Goal: Task Accomplishment & Management: Use online tool/utility

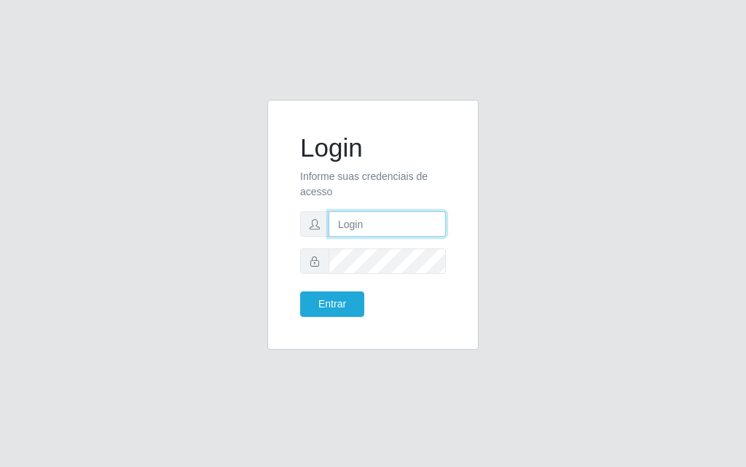
click at [369, 227] on input "text" at bounding box center [387, 224] width 117 height 26
type input "luiz@divinofogao"
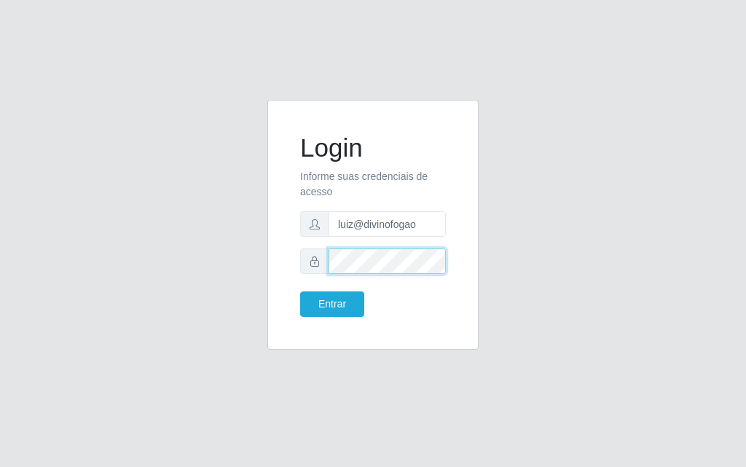
click at [300, 291] on button "Entrar" at bounding box center [332, 304] width 64 height 26
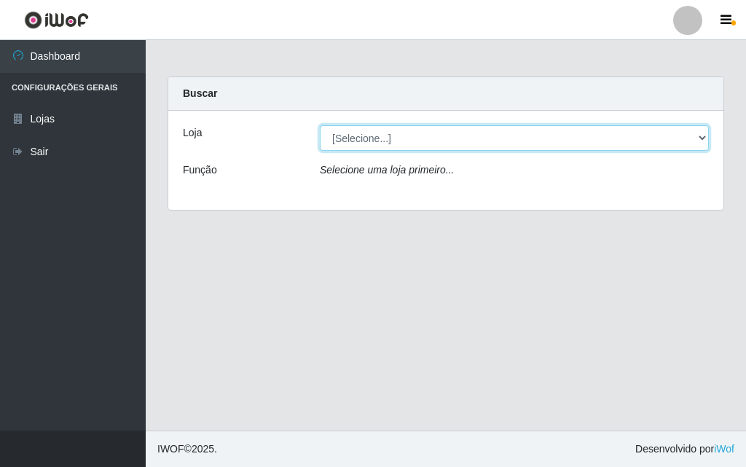
click at [471, 134] on select "[Selecione...] Divino Fogão - [GEOGRAPHIC_DATA]" at bounding box center [514, 138] width 389 height 26
select select "499"
click at [320, 125] on select "[Selecione...] Divino Fogão - [GEOGRAPHIC_DATA]" at bounding box center [514, 138] width 389 height 26
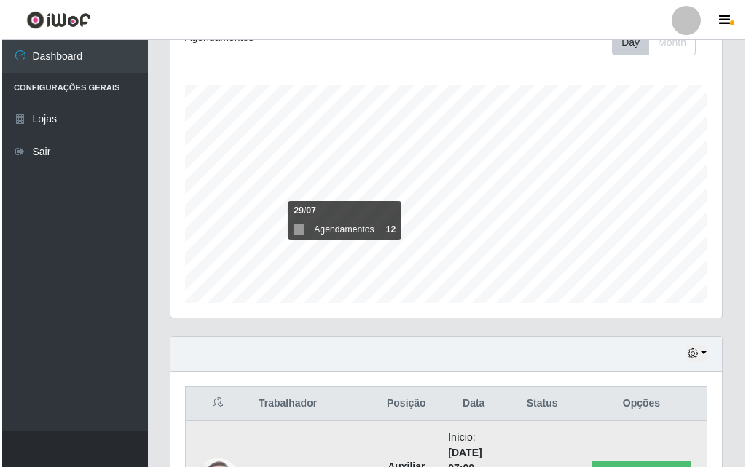
scroll to position [509, 0]
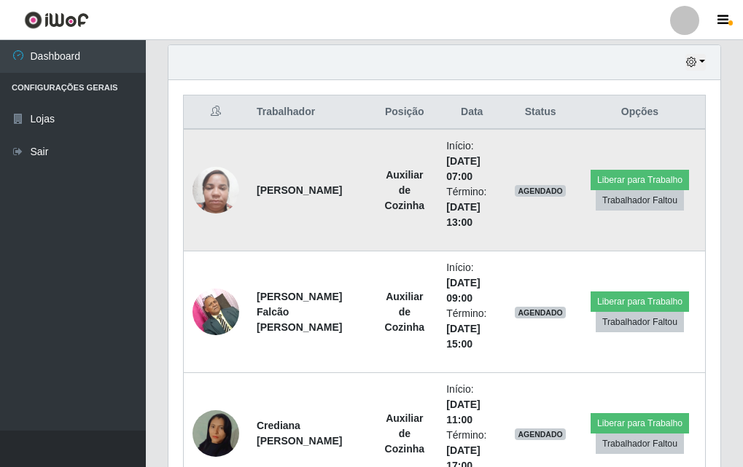
click at [213, 182] on img at bounding box center [215, 190] width 47 height 62
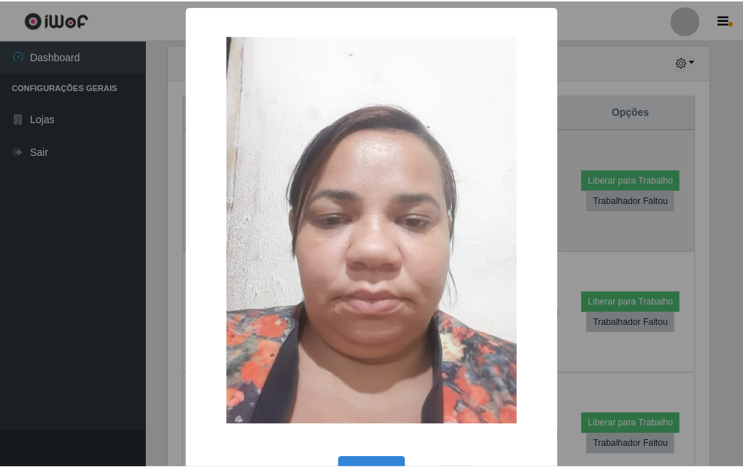
scroll to position [302, 544]
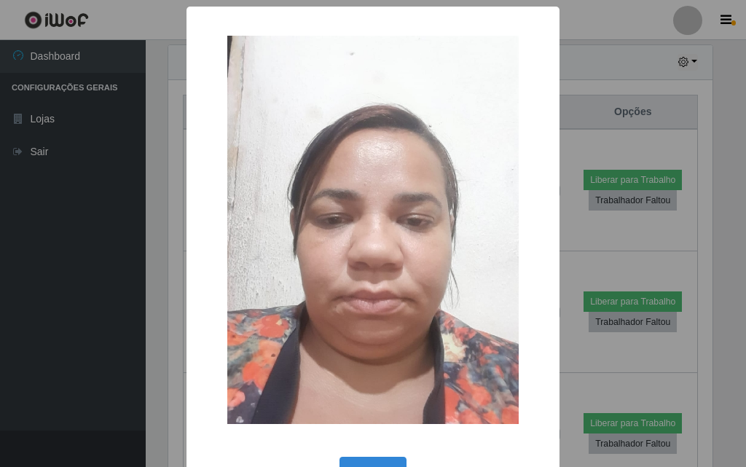
click at [655, 134] on div "× OK Cancel" at bounding box center [373, 233] width 746 height 467
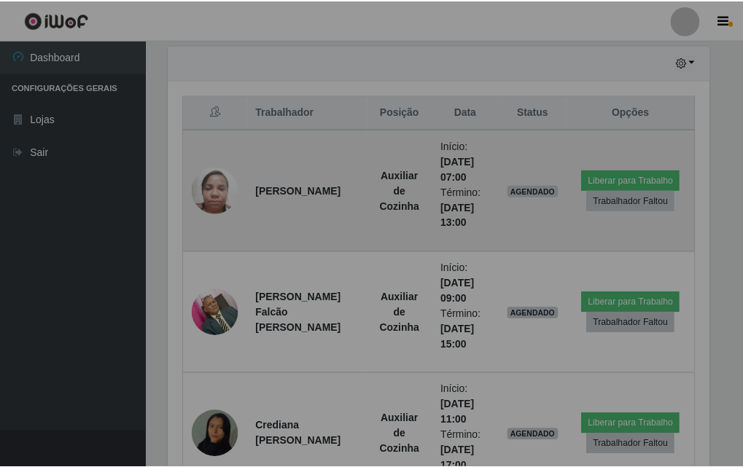
scroll to position [302, 552]
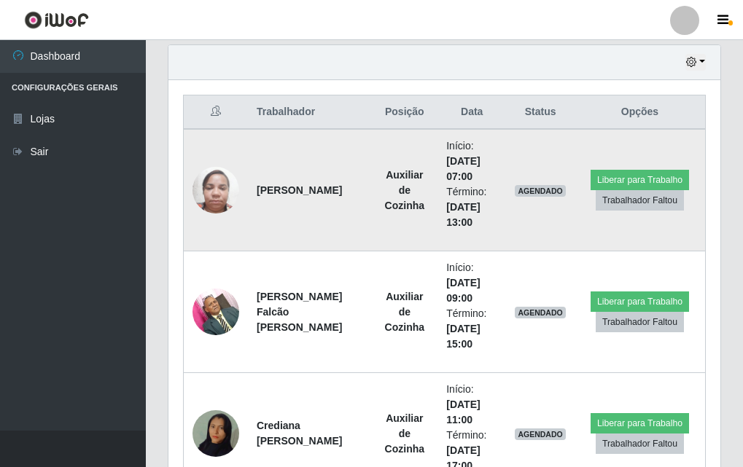
click at [237, 198] on img at bounding box center [215, 190] width 47 height 62
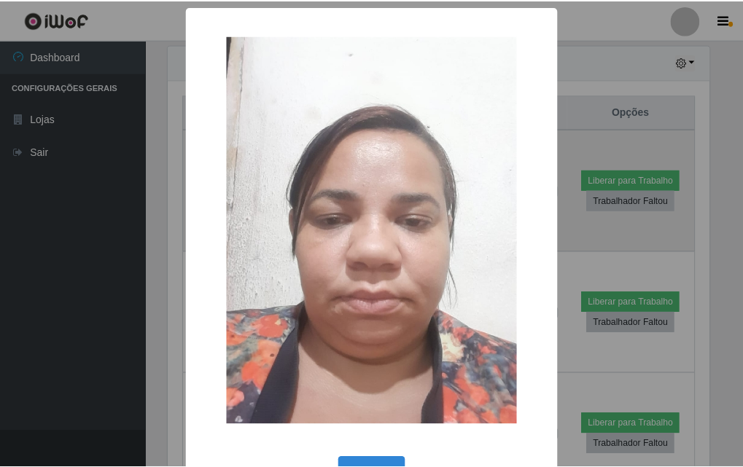
scroll to position [49, 0]
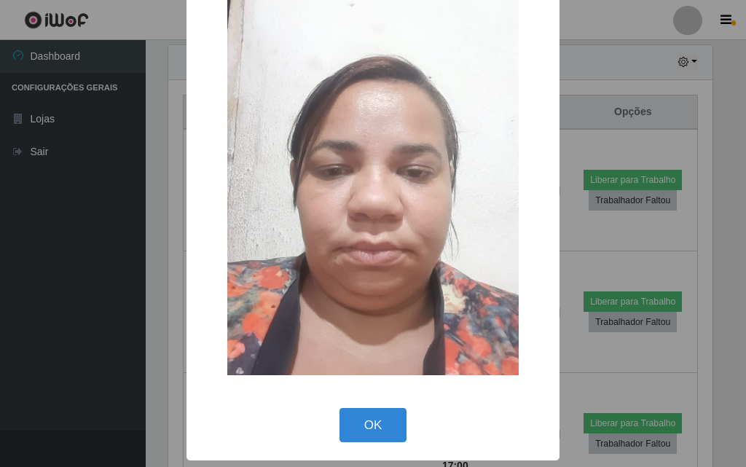
click at [377, 445] on div "OK Cancel" at bounding box center [373, 425] width 344 height 42
click at [375, 425] on button "OK" at bounding box center [374, 425] width 68 height 34
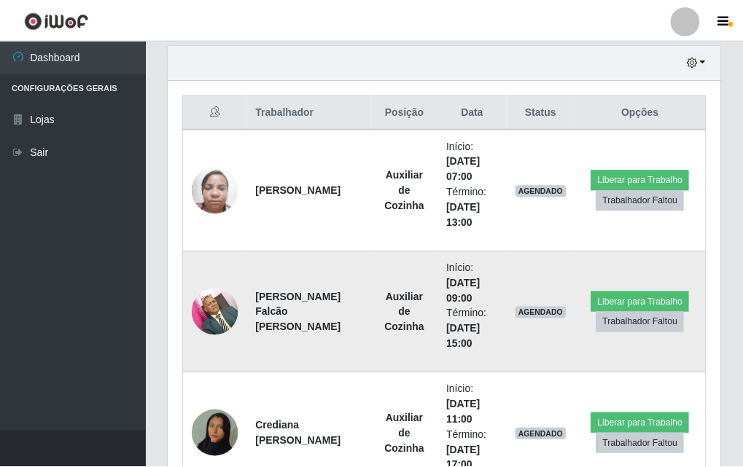
scroll to position [302, 552]
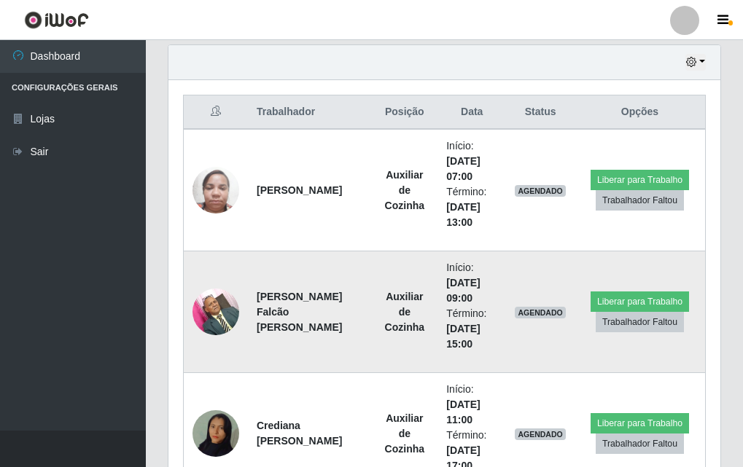
click at [207, 311] on img at bounding box center [215, 312] width 47 height 62
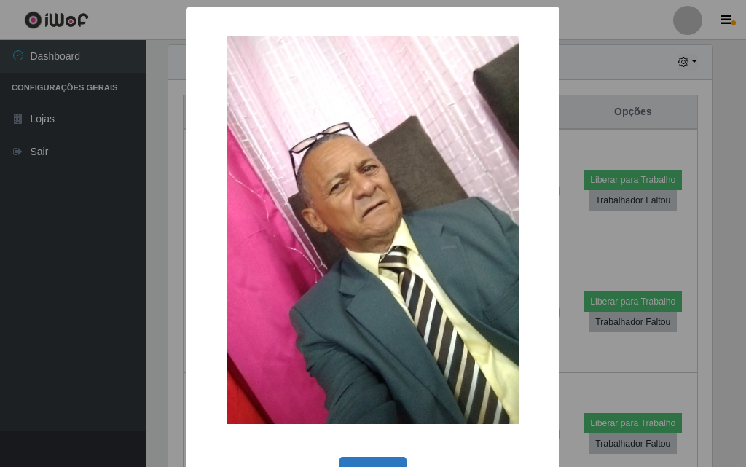
click at [365, 461] on button "OK" at bounding box center [374, 474] width 68 height 34
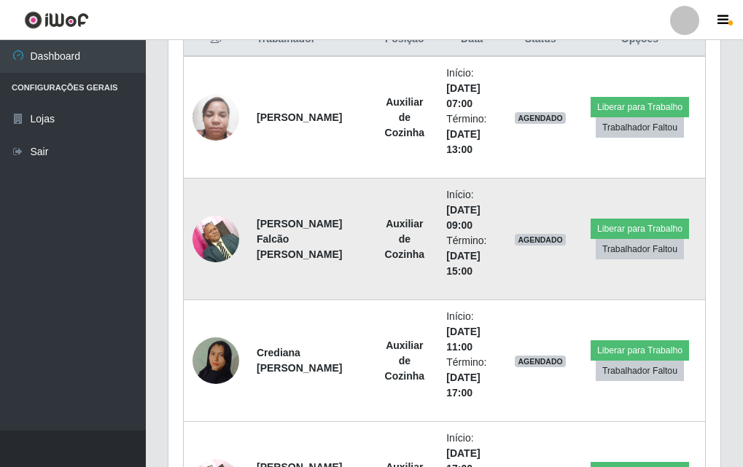
scroll to position [655, 0]
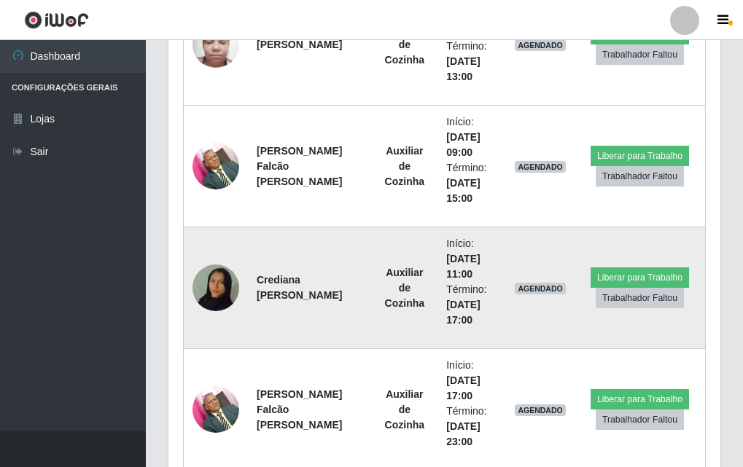
click at [210, 296] on img at bounding box center [215, 287] width 47 height 83
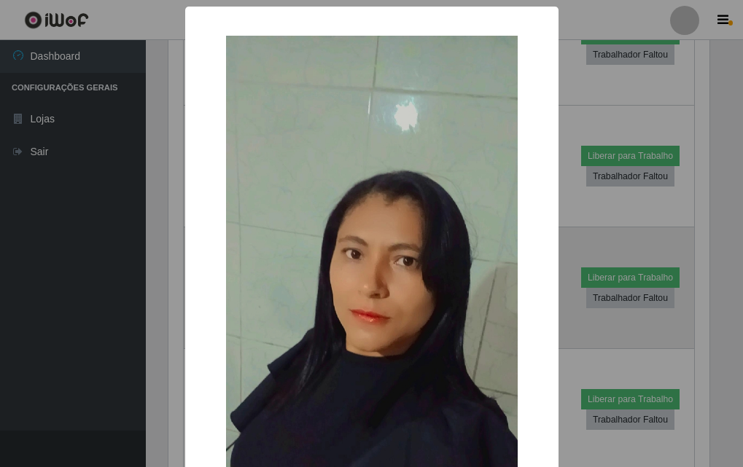
scroll to position [302, 544]
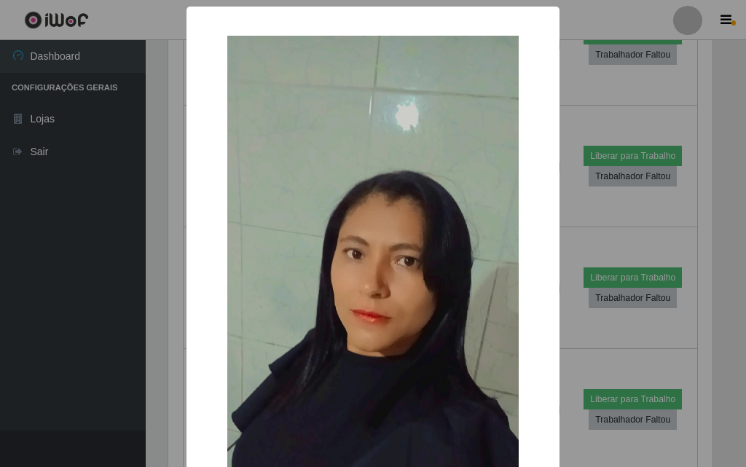
click at [125, 294] on div "× OK Cancel" at bounding box center [373, 233] width 746 height 467
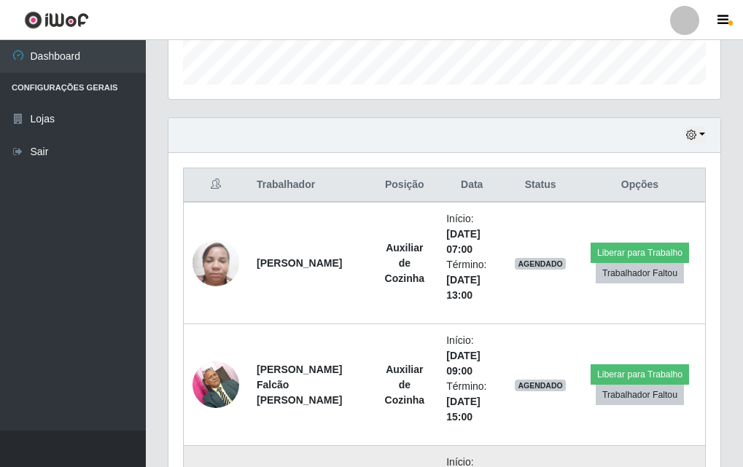
scroll to position [291, 0]
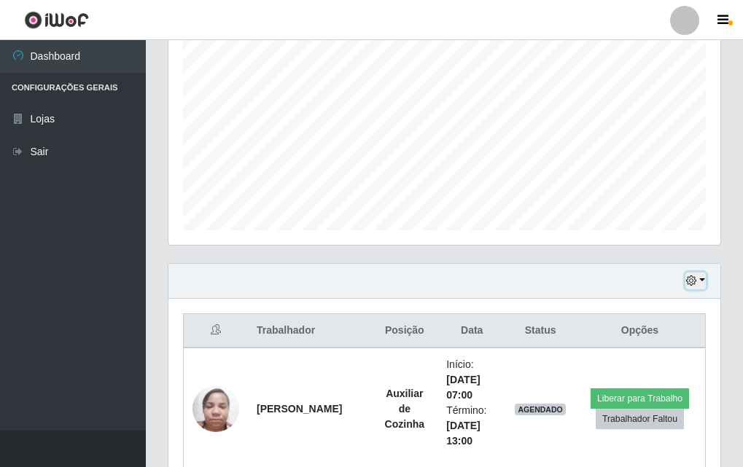
click at [700, 283] on button "button" at bounding box center [695, 281] width 20 height 17
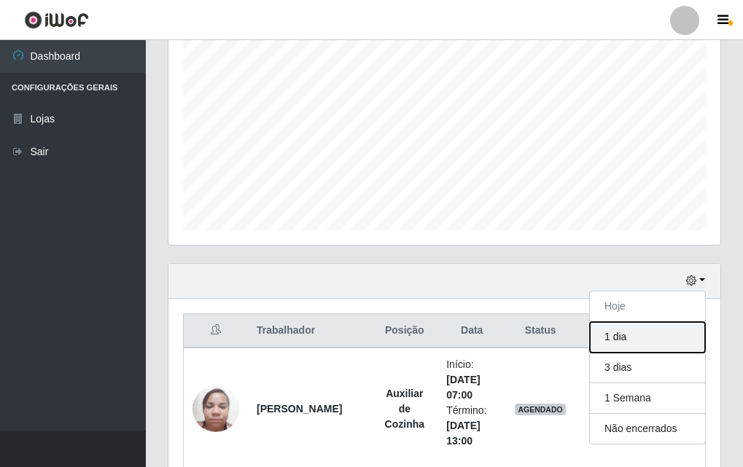
click at [651, 348] on button "1 dia" at bounding box center [647, 337] width 115 height 31
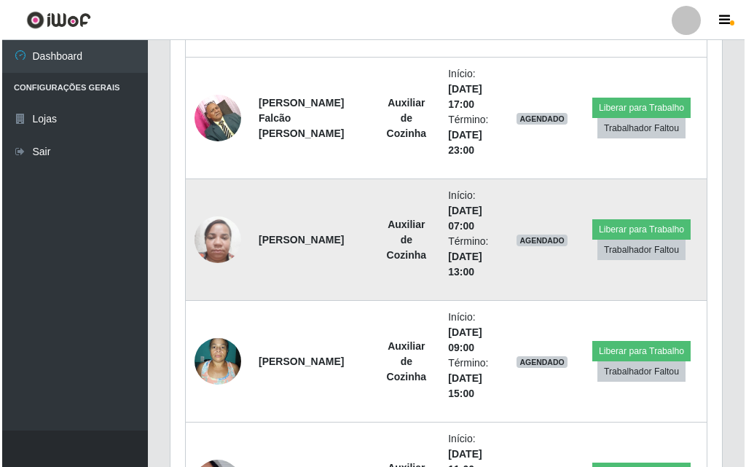
scroll to position [1093, 0]
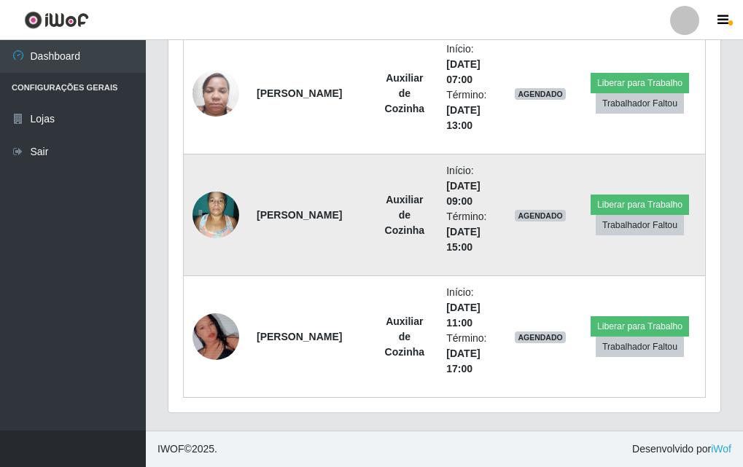
click at [227, 218] on img at bounding box center [215, 215] width 47 height 62
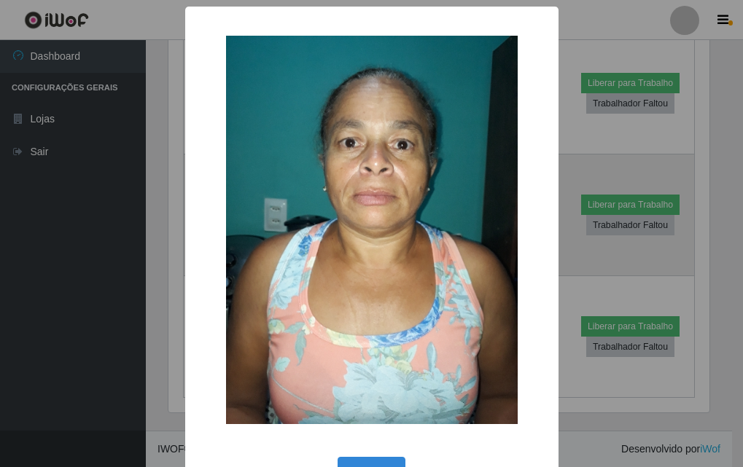
scroll to position [302, 544]
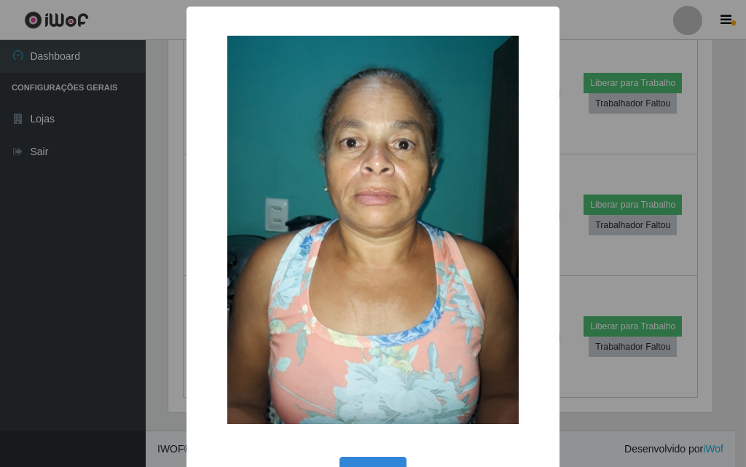
click at [163, 215] on div "× OK Cancel" at bounding box center [373, 233] width 746 height 467
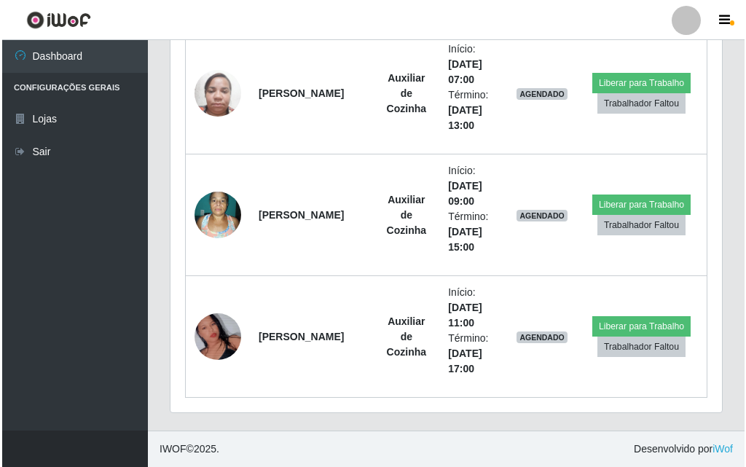
scroll to position [302, 552]
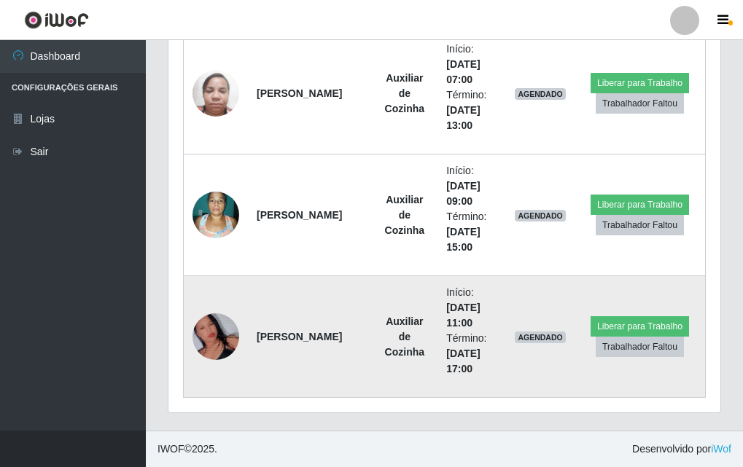
click at [232, 348] on img at bounding box center [215, 336] width 47 height 83
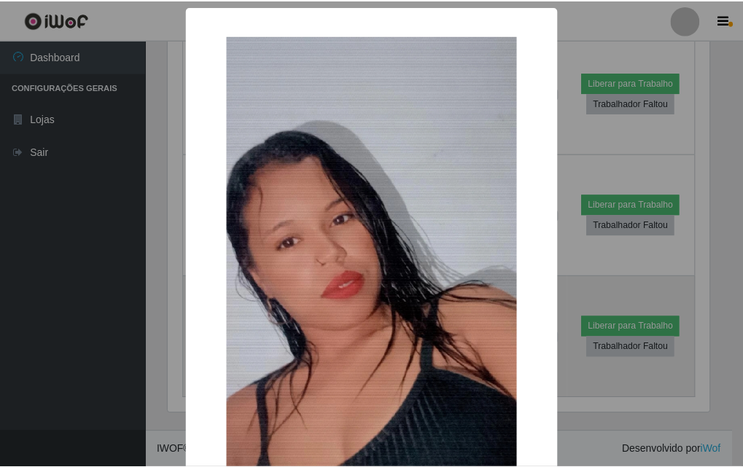
scroll to position [302, 544]
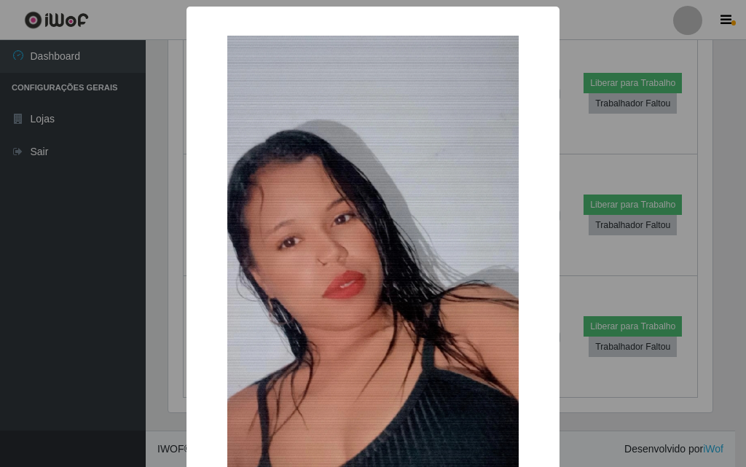
click at [160, 341] on div "× OK Cancel" at bounding box center [373, 233] width 746 height 467
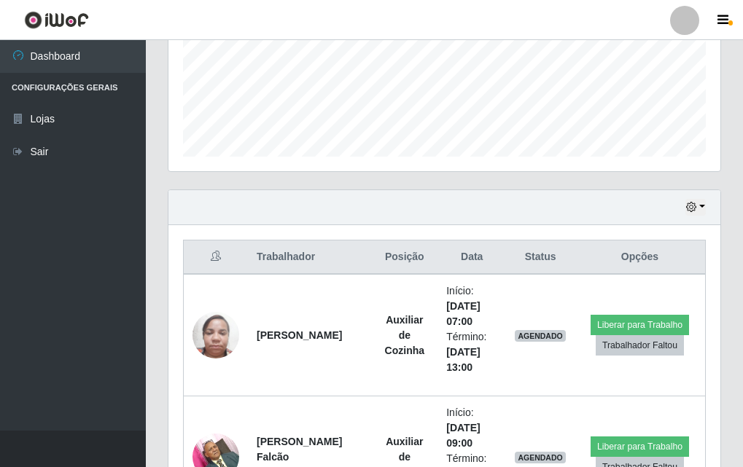
scroll to position [291, 0]
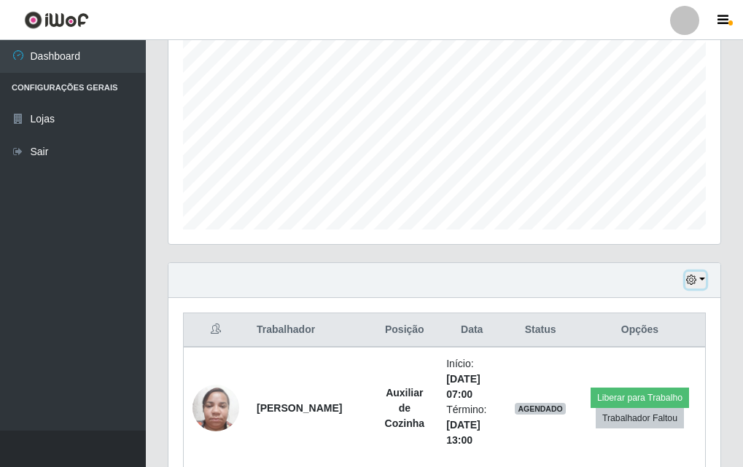
click at [692, 282] on icon "button" at bounding box center [691, 280] width 10 height 10
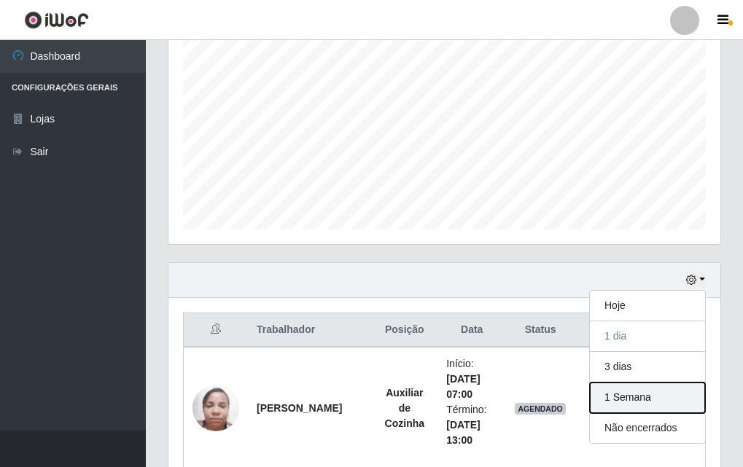
click at [646, 390] on button "1 Semana" at bounding box center [647, 398] width 115 height 31
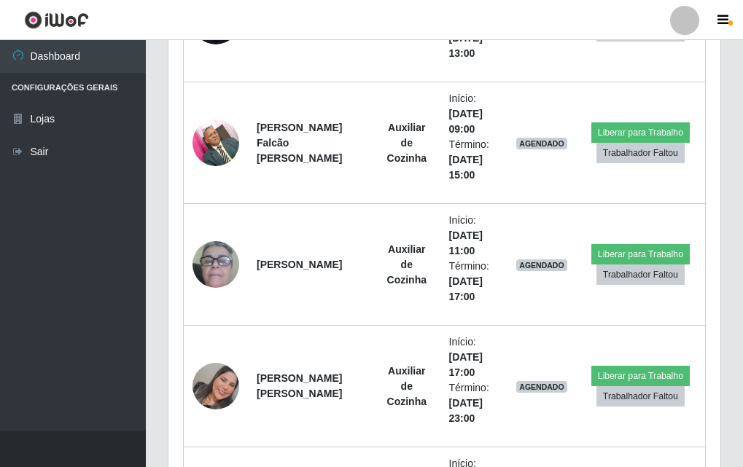
scroll to position [1603, 0]
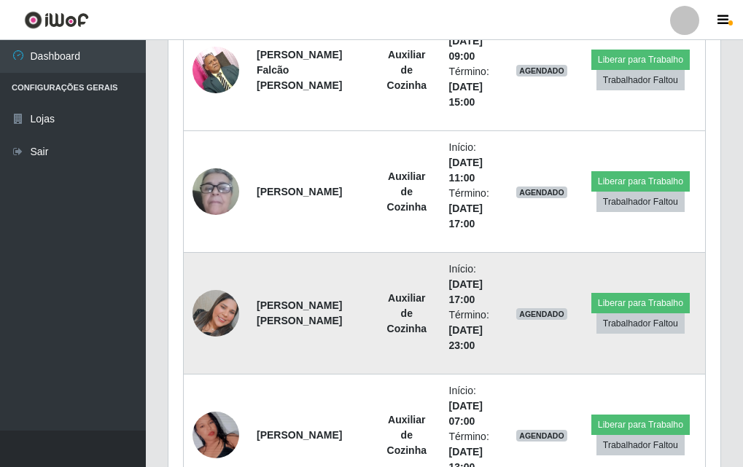
click at [217, 316] on img at bounding box center [215, 313] width 47 height 47
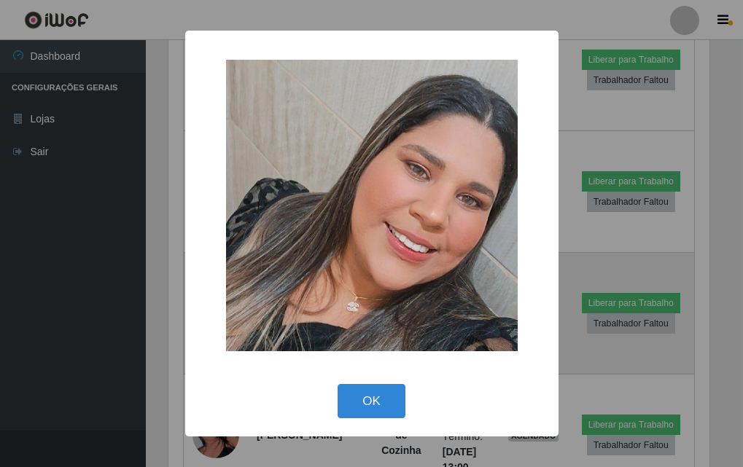
scroll to position [302, 544]
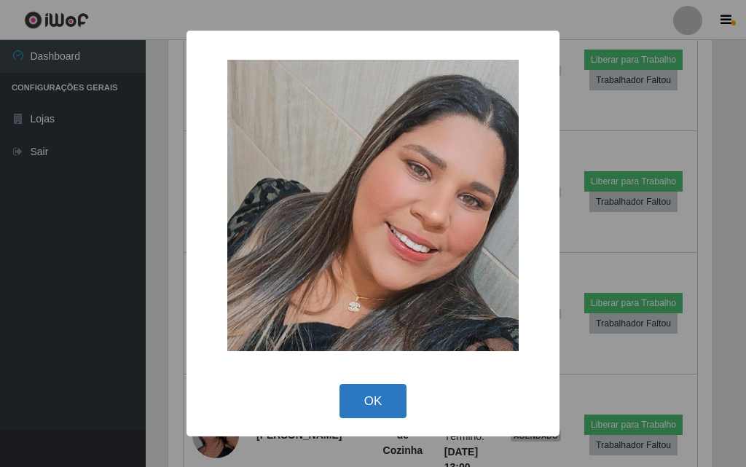
click at [364, 388] on button "OK" at bounding box center [374, 401] width 68 height 34
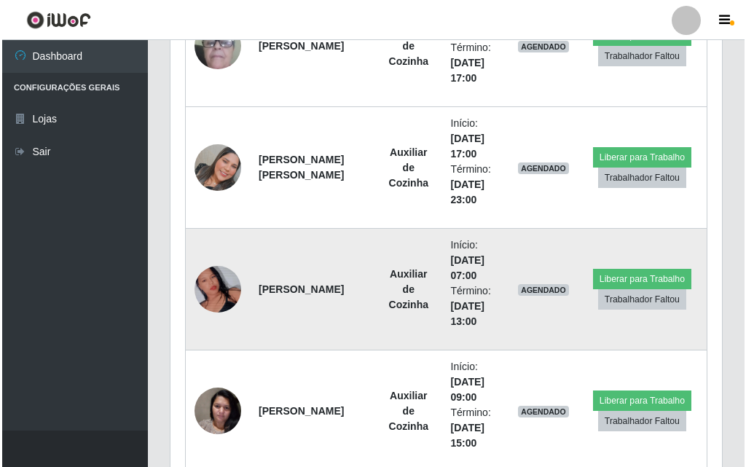
scroll to position [1822, 0]
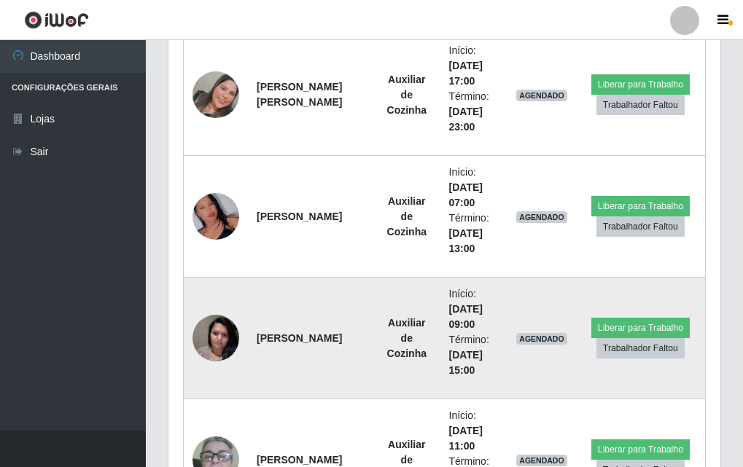
click at [222, 334] on img at bounding box center [215, 338] width 47 height 62
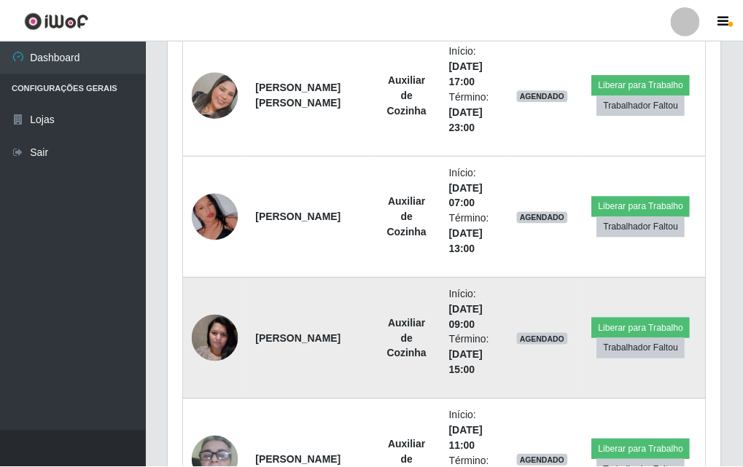
scroll to position [302, 544]
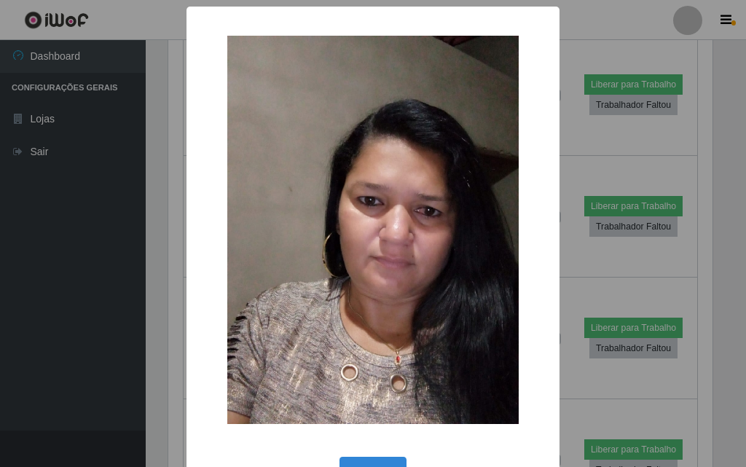
click at [124, 336] on div "× OK Cancel" at bounding box center [373, 233] width 746 height 467
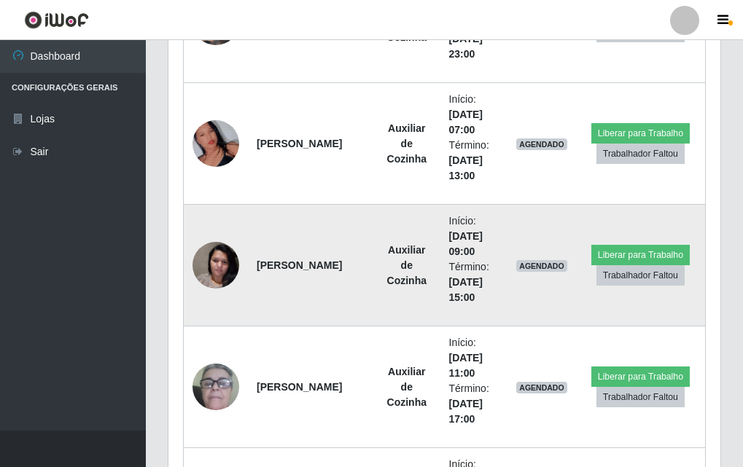
scroll to position [1967, 0]
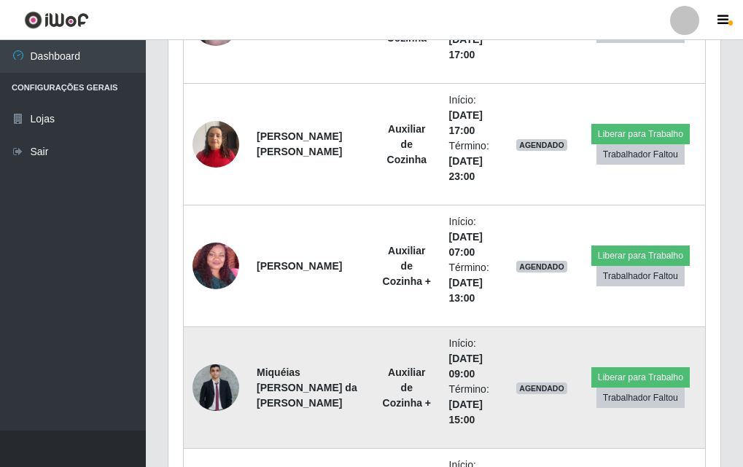
click at [206, 378] on img at bounding box center [215, 387] width 47 height 47
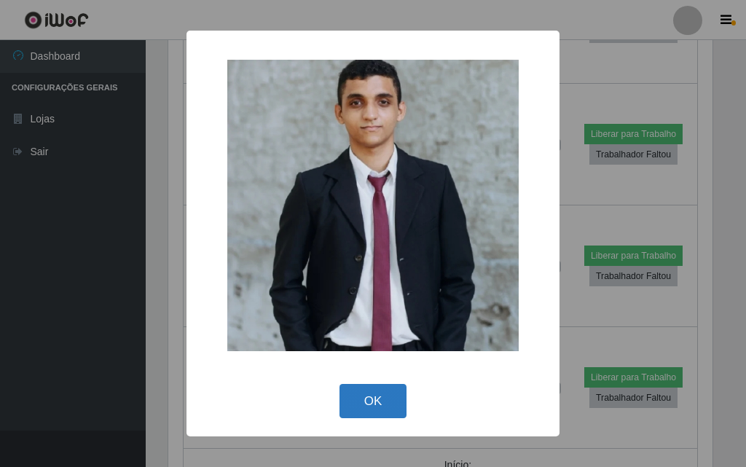
click at [351, 397] on button "OK" at bounding box center [374, 401] width 68 height 34
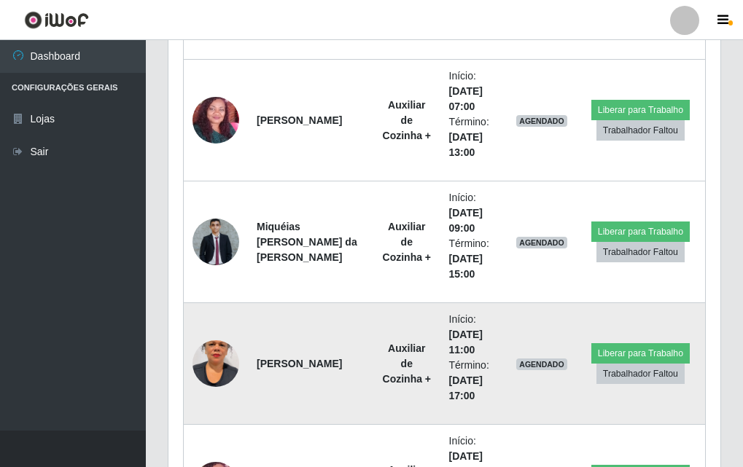
click at [236, 367] on img at bounding box center [215, 363] width 47 height 83
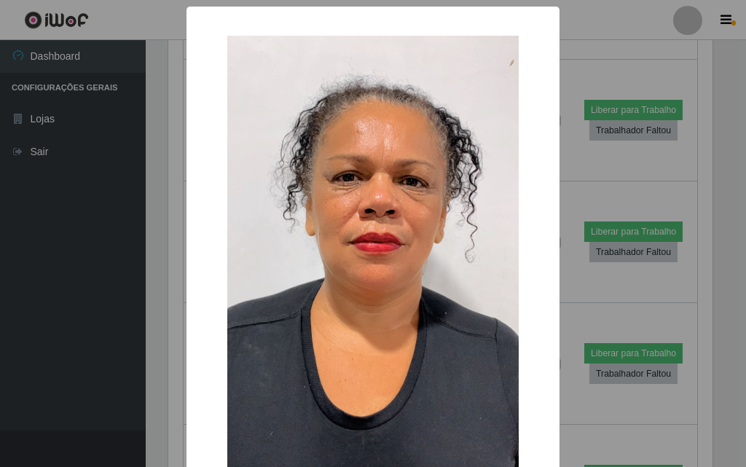
click at [176, 361] on div "× OK Cancel" at bounding box center [373, 233] width 746 height 467
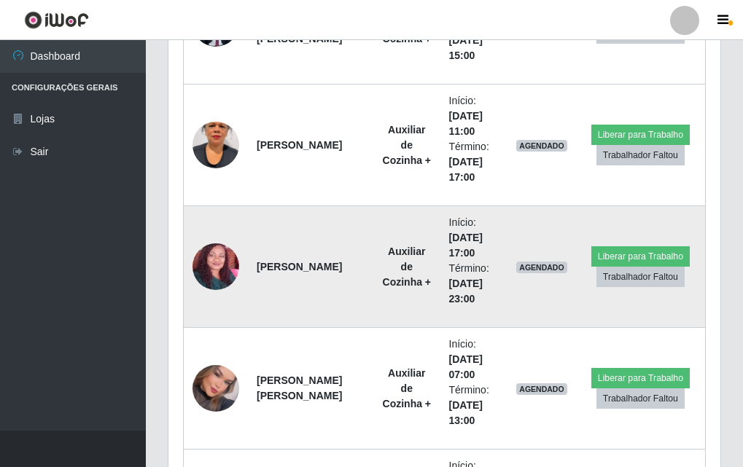
click at [212, 278] on img at bounding box center [215, 267] width 47 height 96
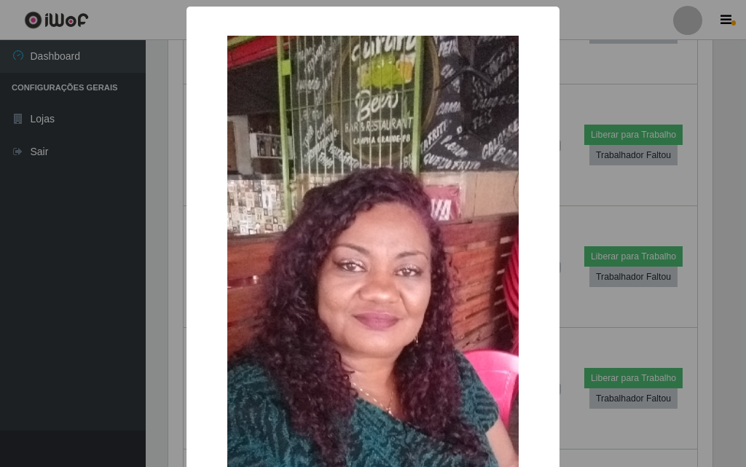
click at [154, 283] on div "× OK Cancel" at bounding box center [373, 233] width 746 height 467
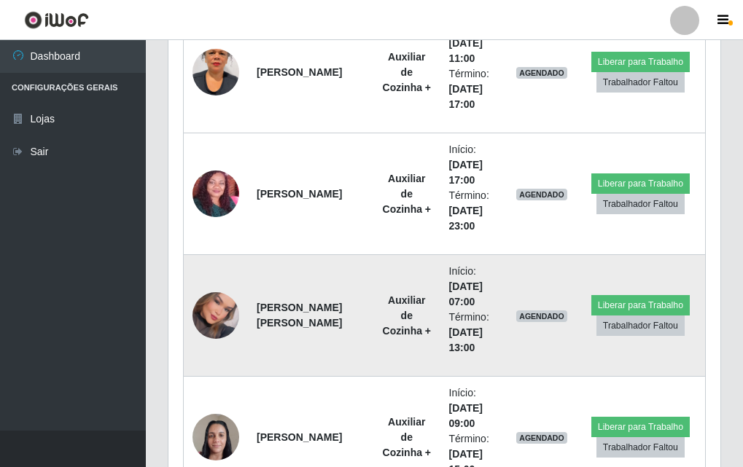
click at [212, 320] on img at bounding box center [215, 316] width 47 height 66
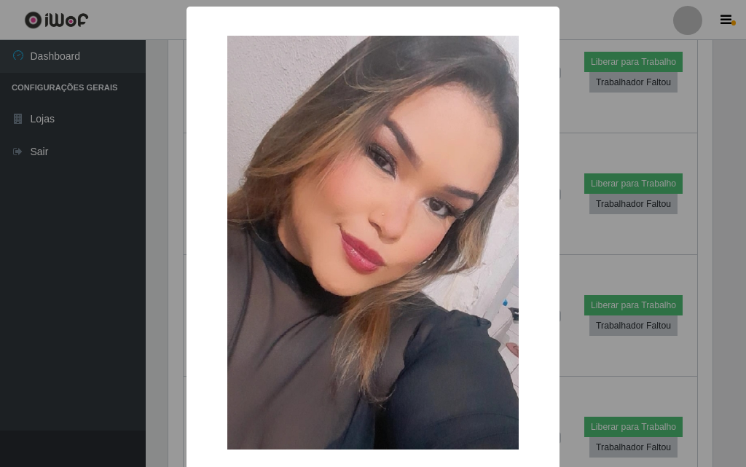
click at [176, 321] on div "× OK Cancel" at bounding box center [373, 233] width 746 height 467
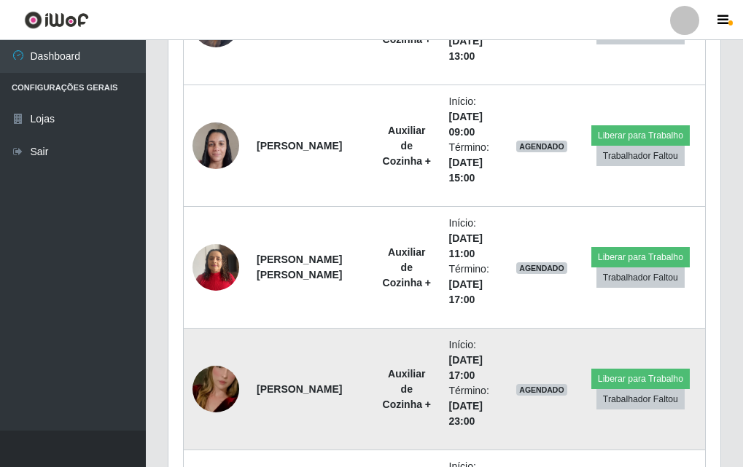
click at [230, 399] on img at bounding box center [215, 389] width 47 height 83
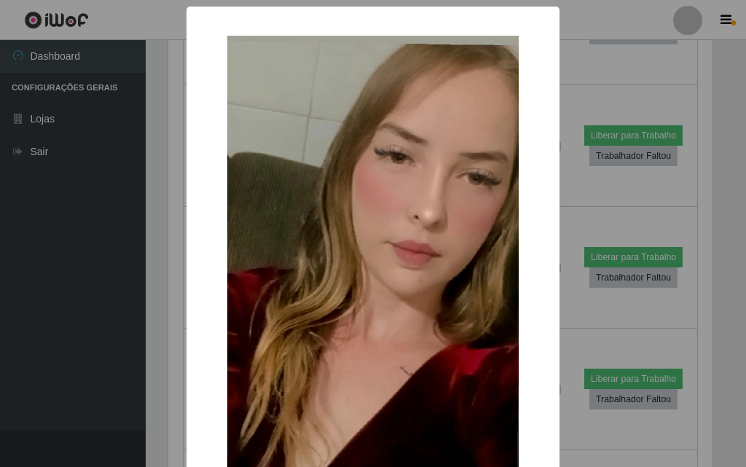
click at [191, 384] on div "× OK Cancel" at bounding box center [373, 323] width 373 height 633
click at [72, 324] on div "× OK Cancel" at bounding box center [373, 233] width 746 height 467
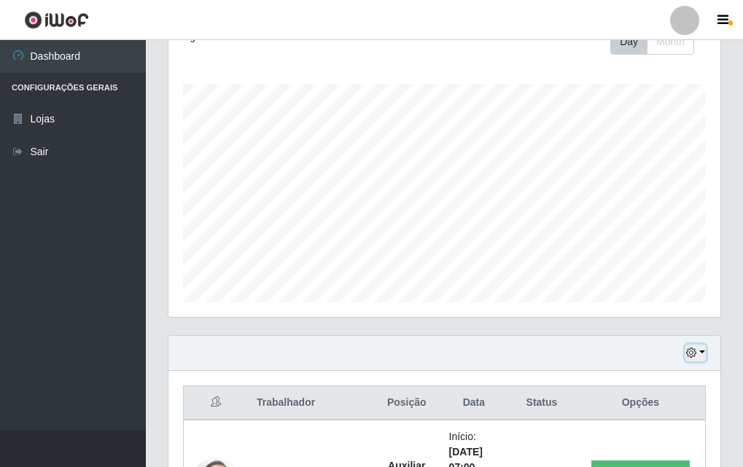
click at [697, 359] on button "button" at bounding box center [695, 353] width 20 height 17
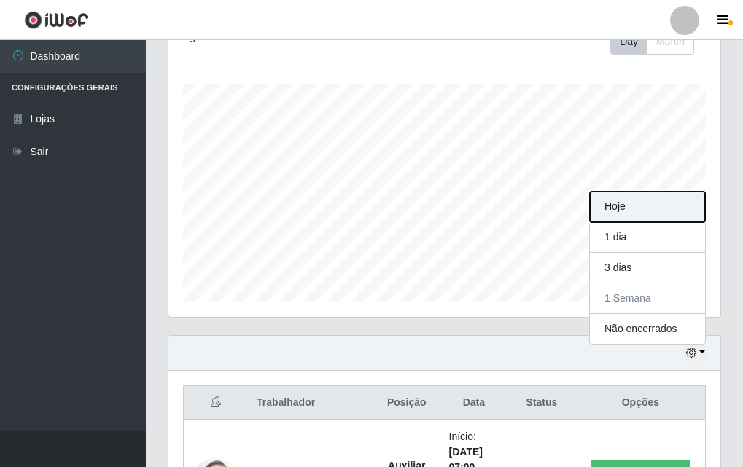
click at [641, 208] on button "Hoje" at bounding box center [647, 207] width 115 height 31
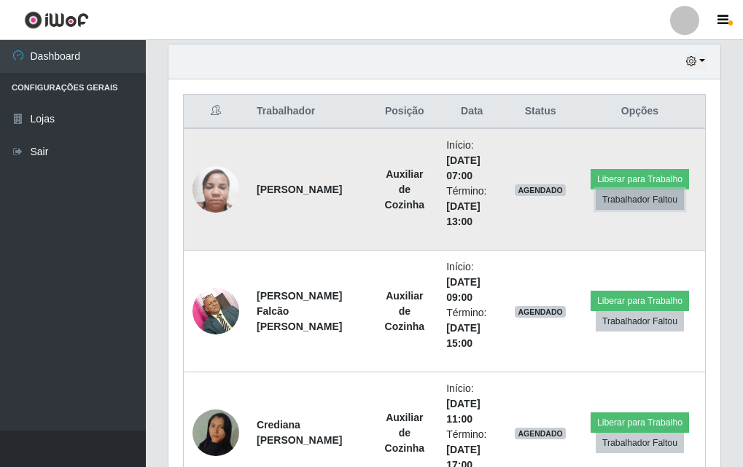
click at [611, 204] on button "Trabalhador Faltou" at bounding box center [639, 199] width 88 height 20
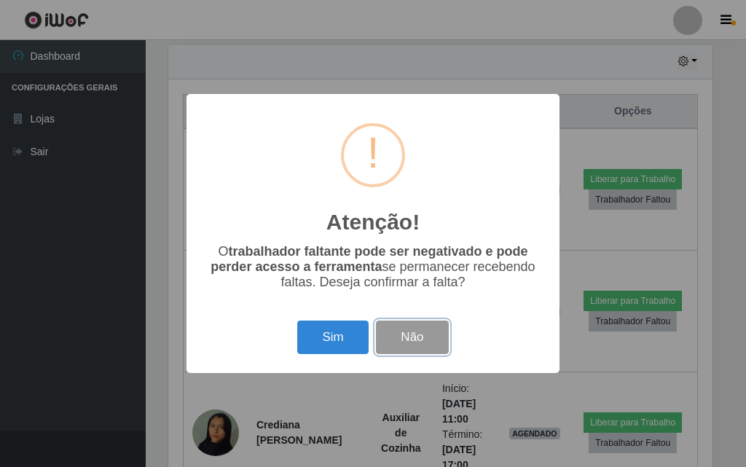
click at [421, 337] on button "Não" at bounding box center [412, 338] width 72 height 34
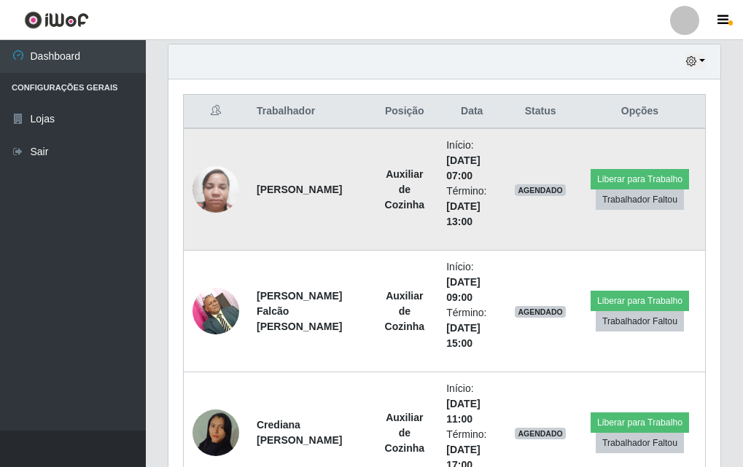
click at [232, 189] on img at bounding box center [215, 189] width 47 height 62
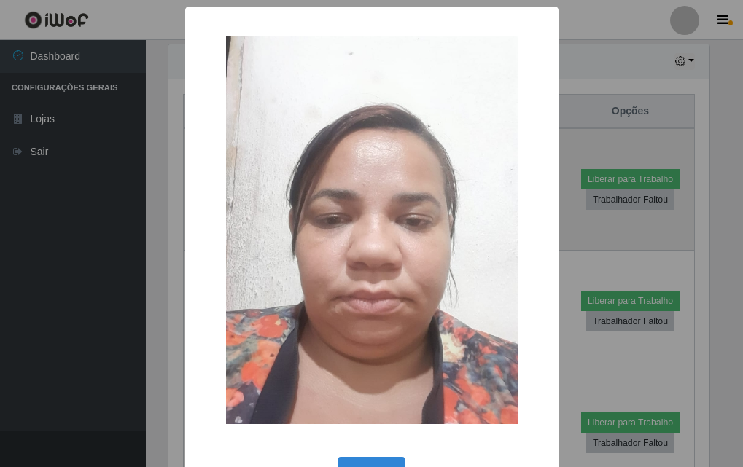
scroll to position [728392, 728150]
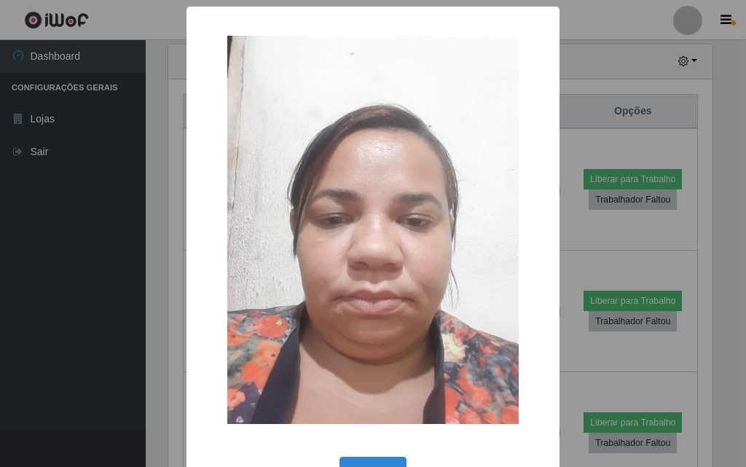
click at [116, 250] on div "× OK Cancel" at bounding box center [373, 233] width 746 height 467
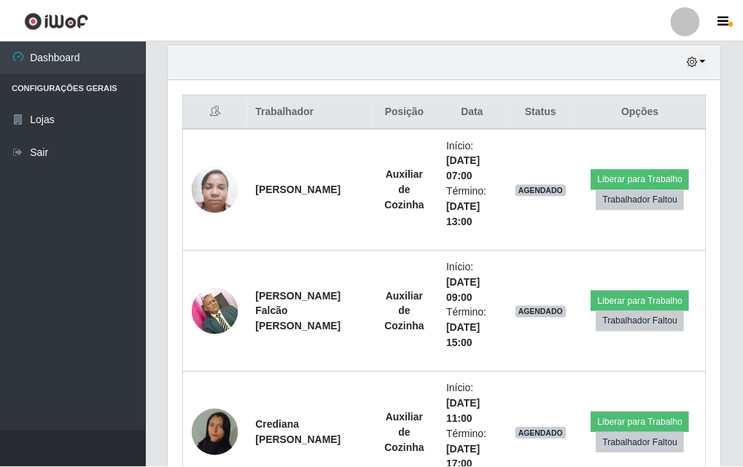
scroll to position [302, 552]
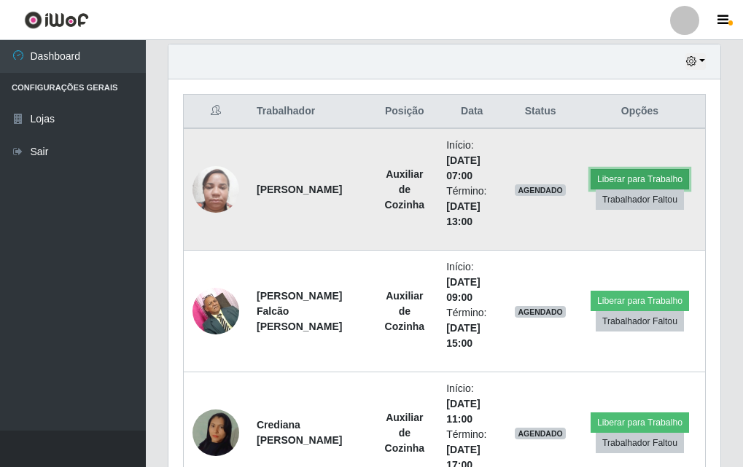
click at [672, 179] on button "Liberar para Trabalho" at bounding box center [639, 179] width 98 height 20
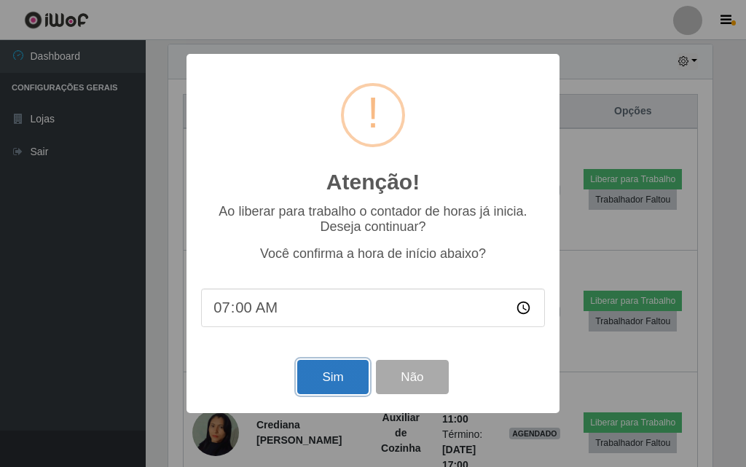
click at [353, 383] on button "Sim" at bounding box center [332, 377] width 71 height 34
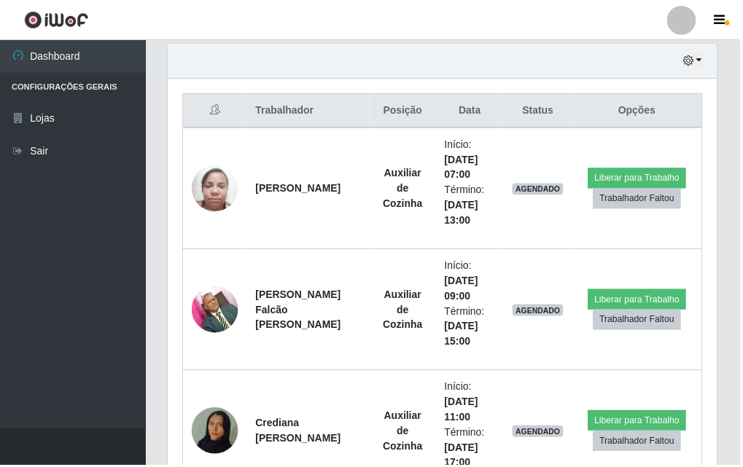
scroll to position [241, 0]
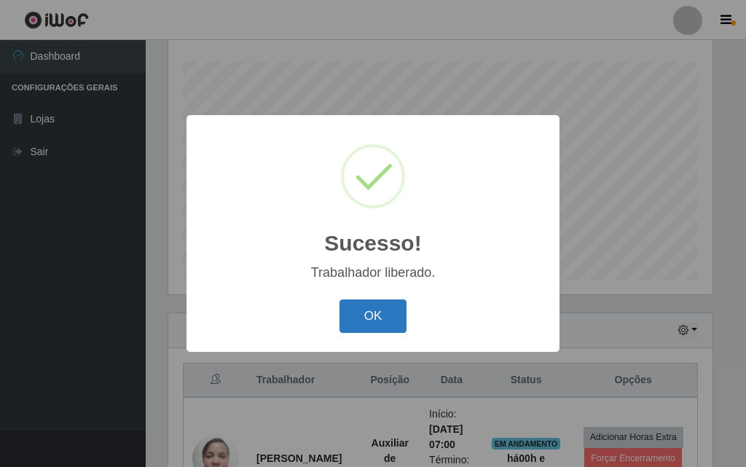
click at [359, 326] on button "OK" at bounding box center [374, 316] width 68 height 34
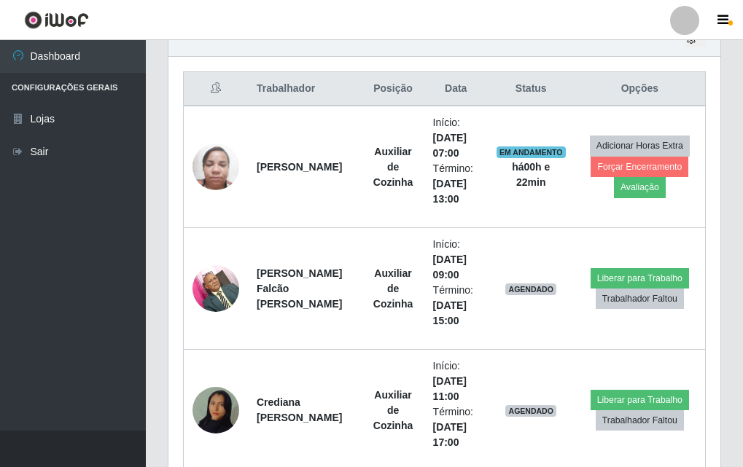
scroll to position [460, 0]
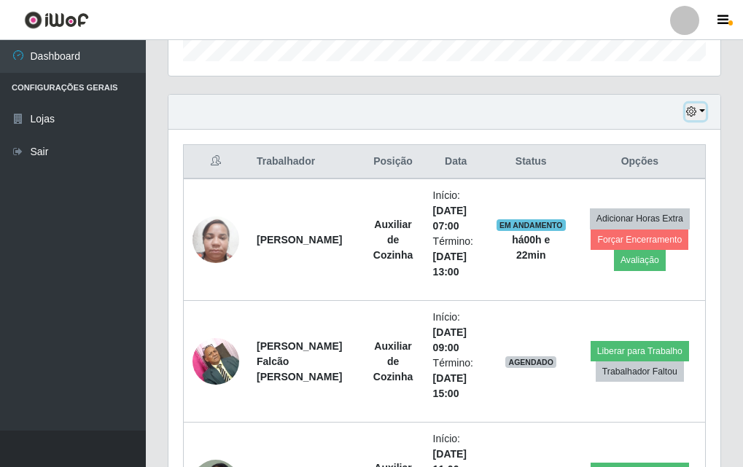
click at [694, 107] on icon "button" at bounding box center [691, 111] width 10 height 10
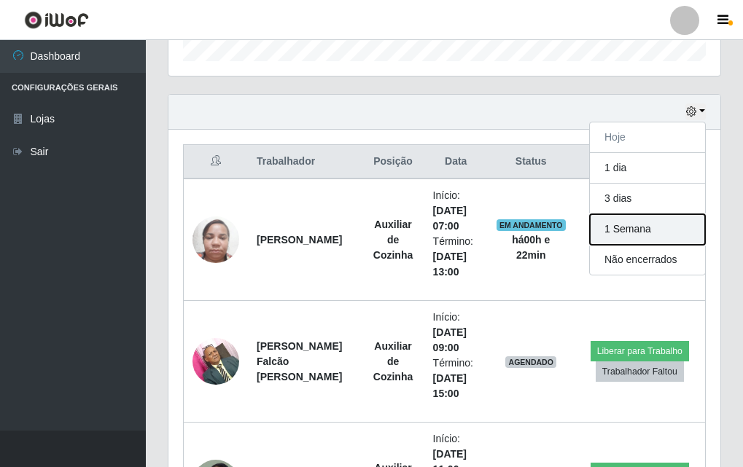
click at [638, 224] on button "1 Semana" at bounding box center [647, 229] width 115 height 31
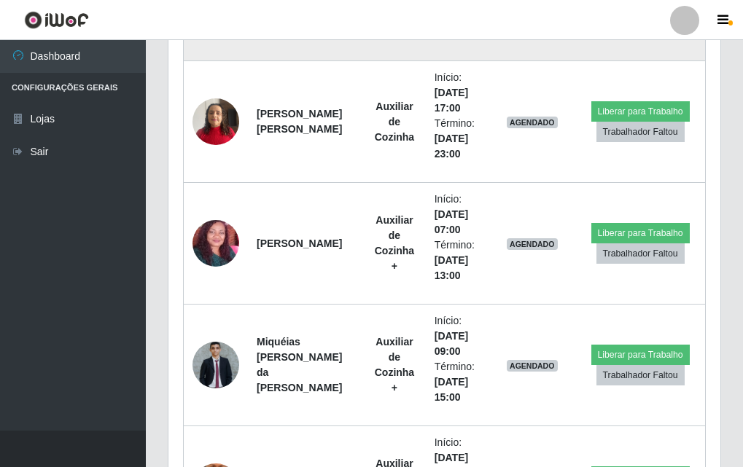
scroll to position [2354, 0]
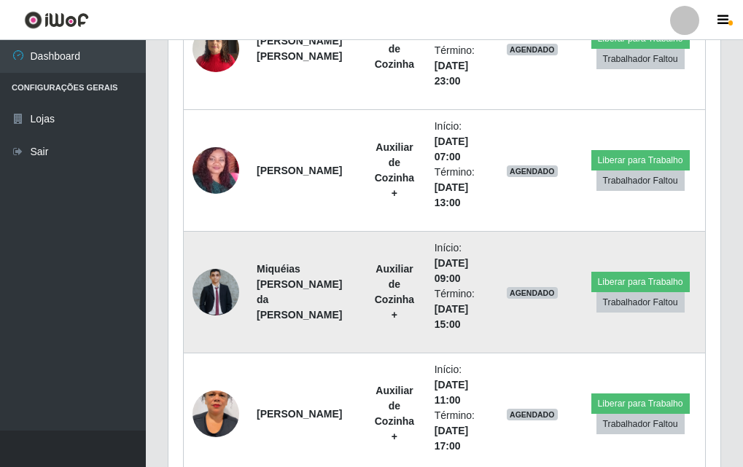
click at [200, 308] on img at bounding box center [215, 292] width 47 height 47
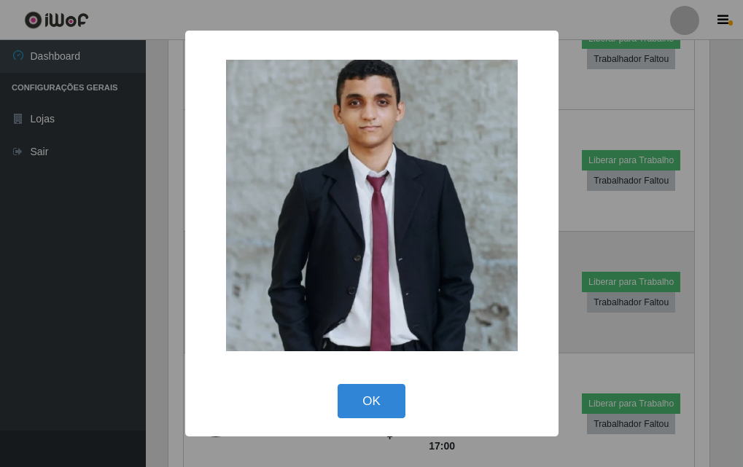
scroll to position [302, 544]
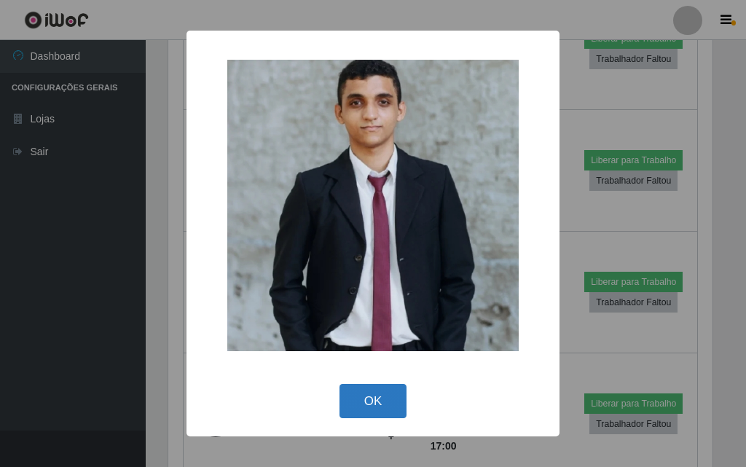
click at [350, 399] on button "OK" at bounding box center [374, 401] width 68 height 34
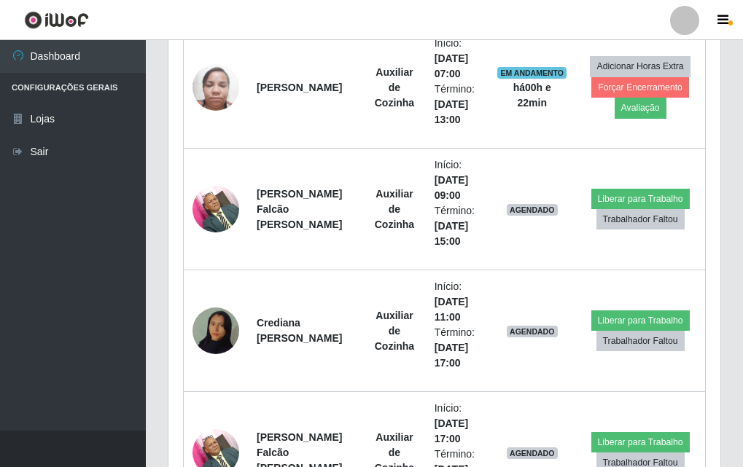
scroll to position [393, 0]
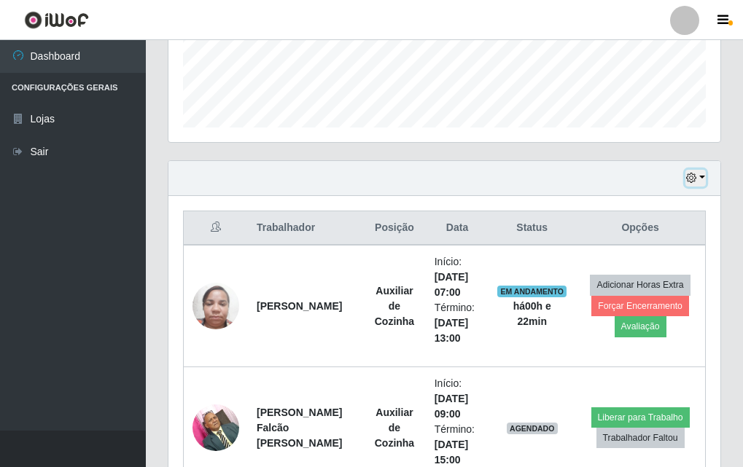
click at [697, 180] on button "button" at bounding box center [695, 178] width 20 height 17
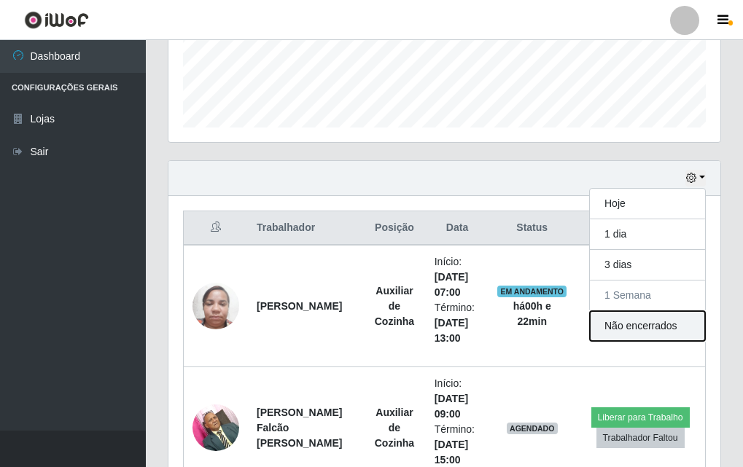
click at [635, 324] on button "Não encerrados" at bounding box center [647, 326] width 115 height 30
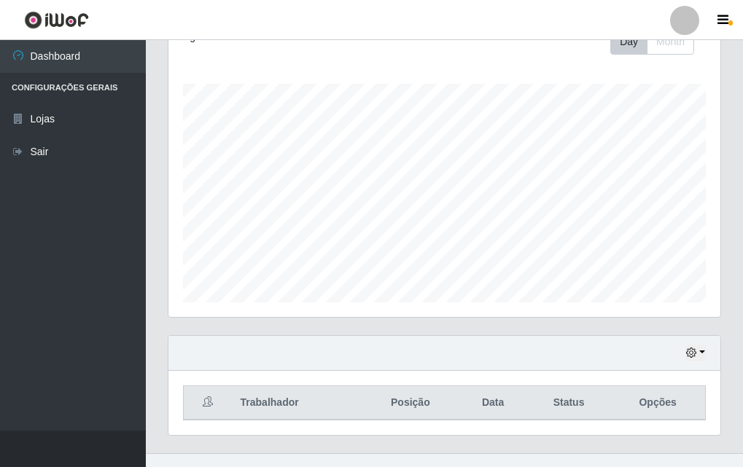
scroll to position [241, 0]
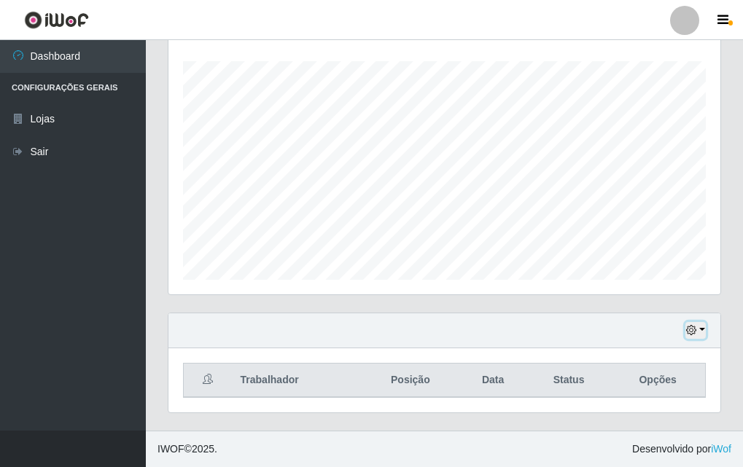
click at [694, 326] on icon "button" at bounding box center [691, 330] width 10 height 10
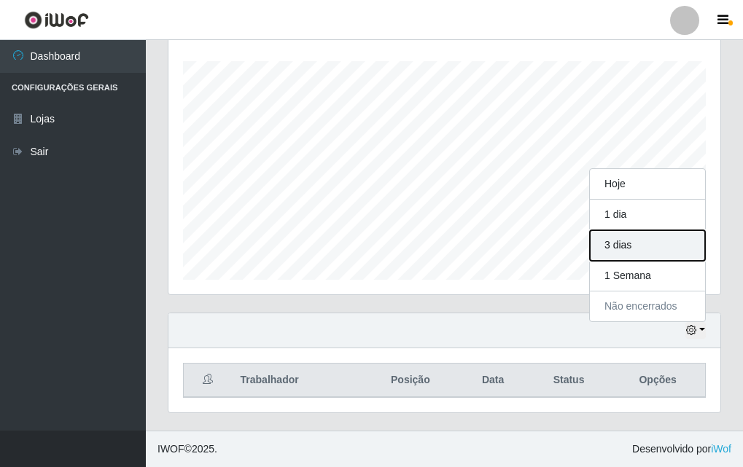
click at [633, 250] on button "3 dias" at bounding box center [647, 245] width 115 height 31
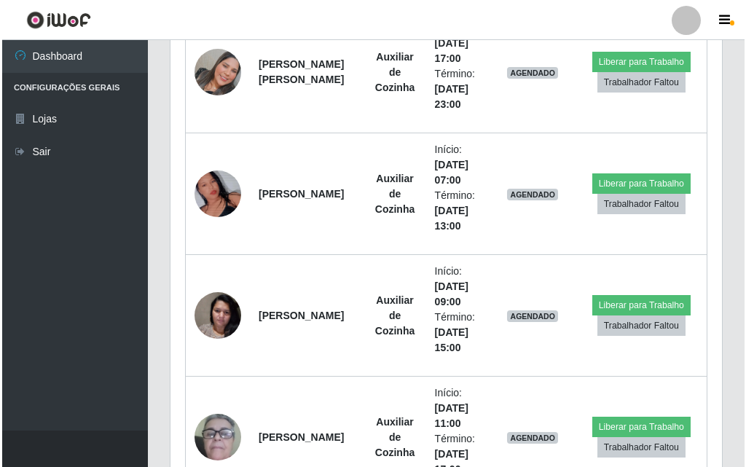
scroll to position [2067, 0]
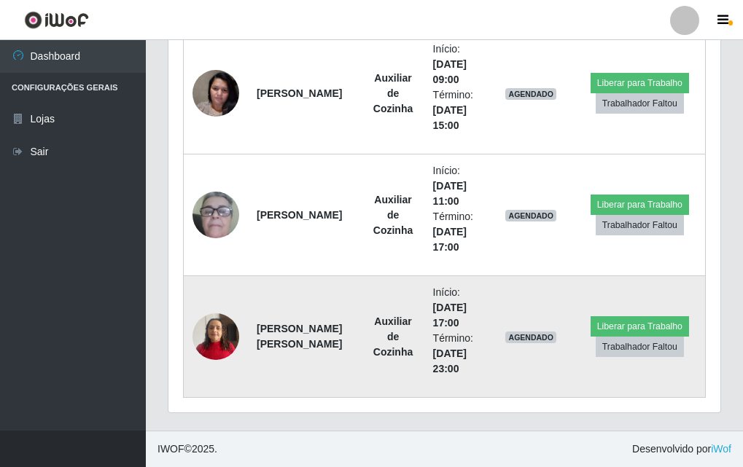
click at [232, 340] on img at bounding box center [215, 336] width 47 height 62
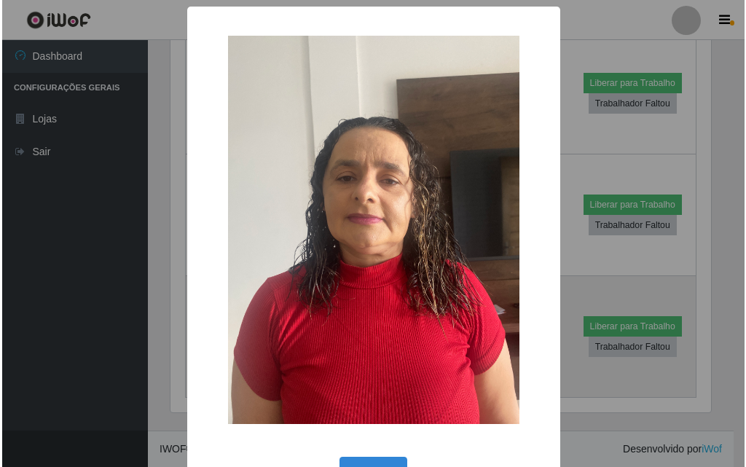
scroll to position [302, 544]
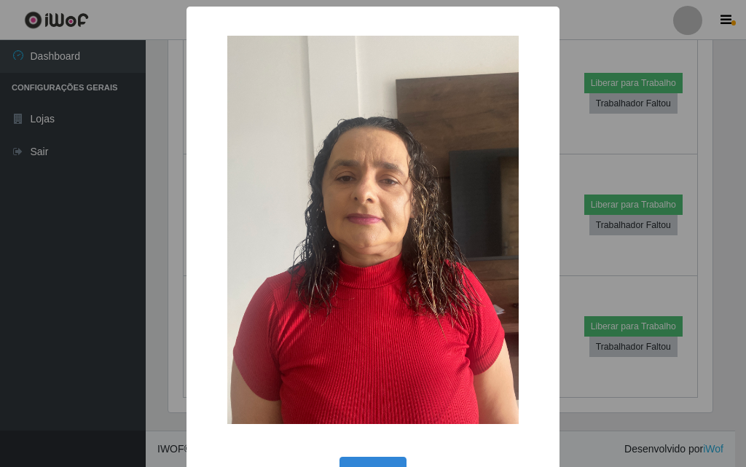
click at [369, 453] on div "× OK Cancel" at bounding box center [373, 259] width 373 height 504
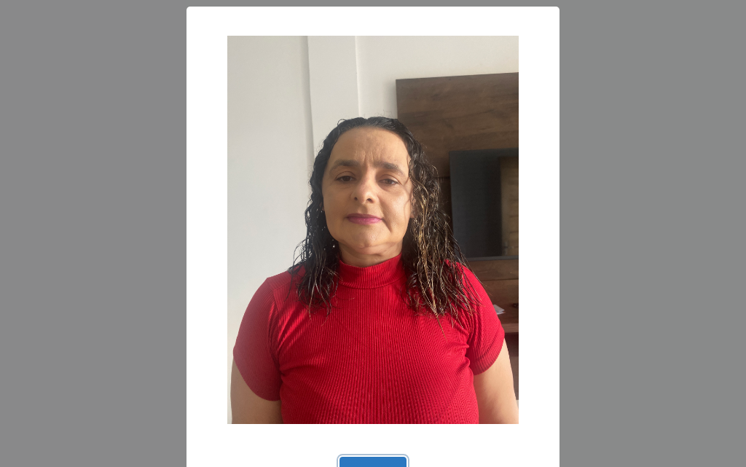
click at [377, 461] on button "OK" at bounding box center [374, 474] width 68 height 34
